Goal: Find specific page/section: Find specific page/section

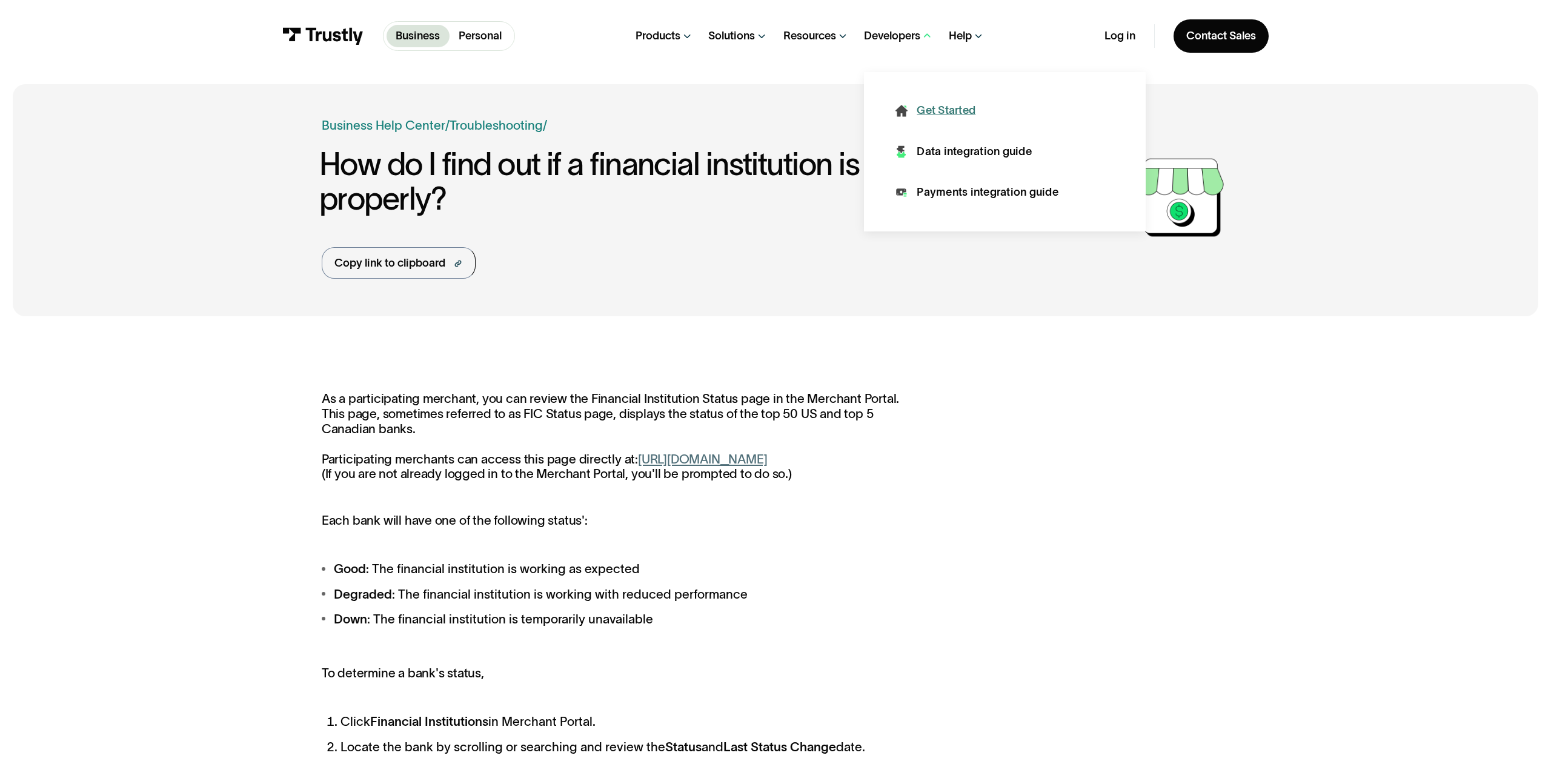
click at [897, 114] on img at bounding box center [902, 111] width 12 height 16
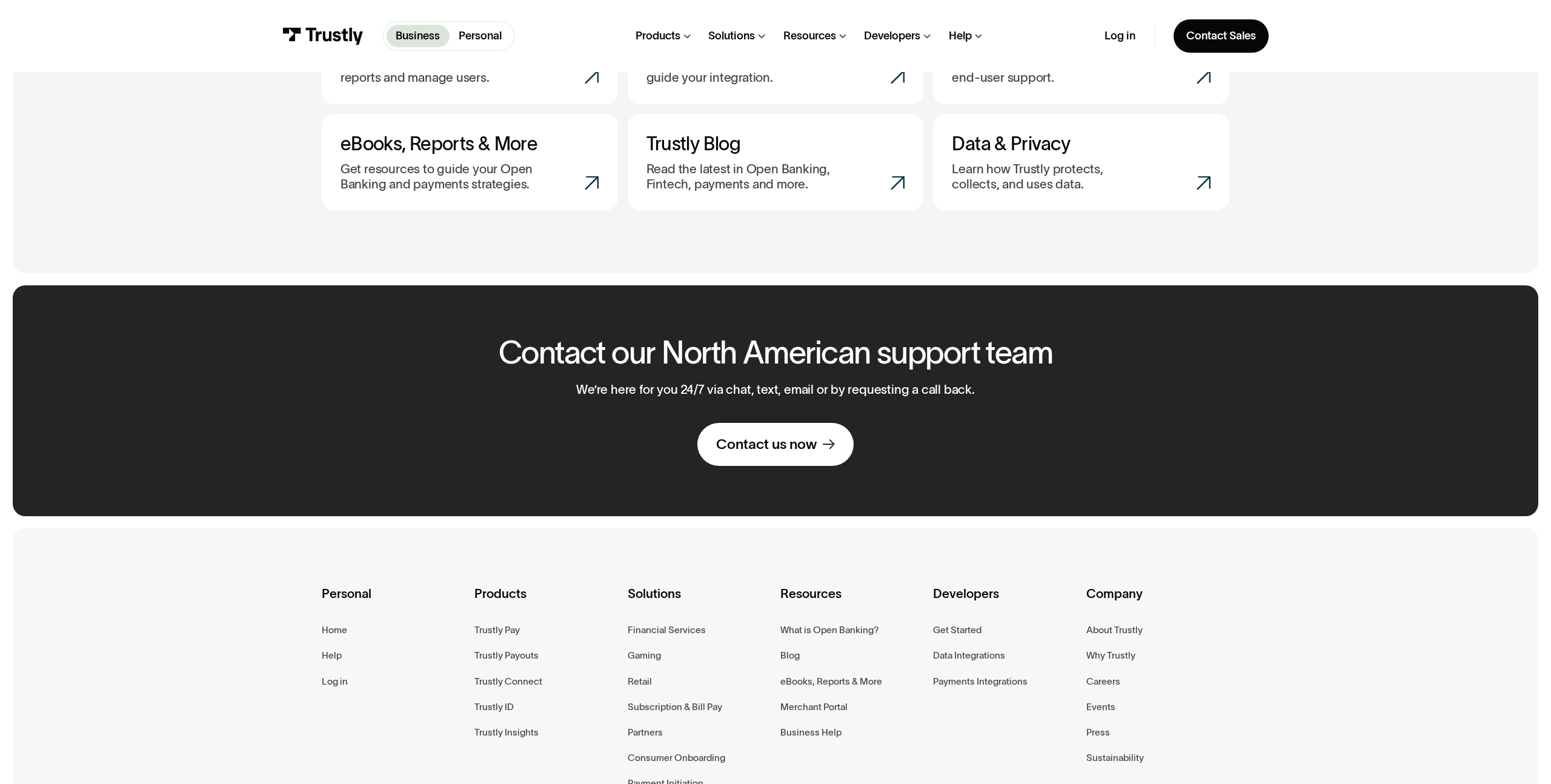
scroll to position [721, 0]
